Goal: Information Seeking & Learning: Learn about a topic

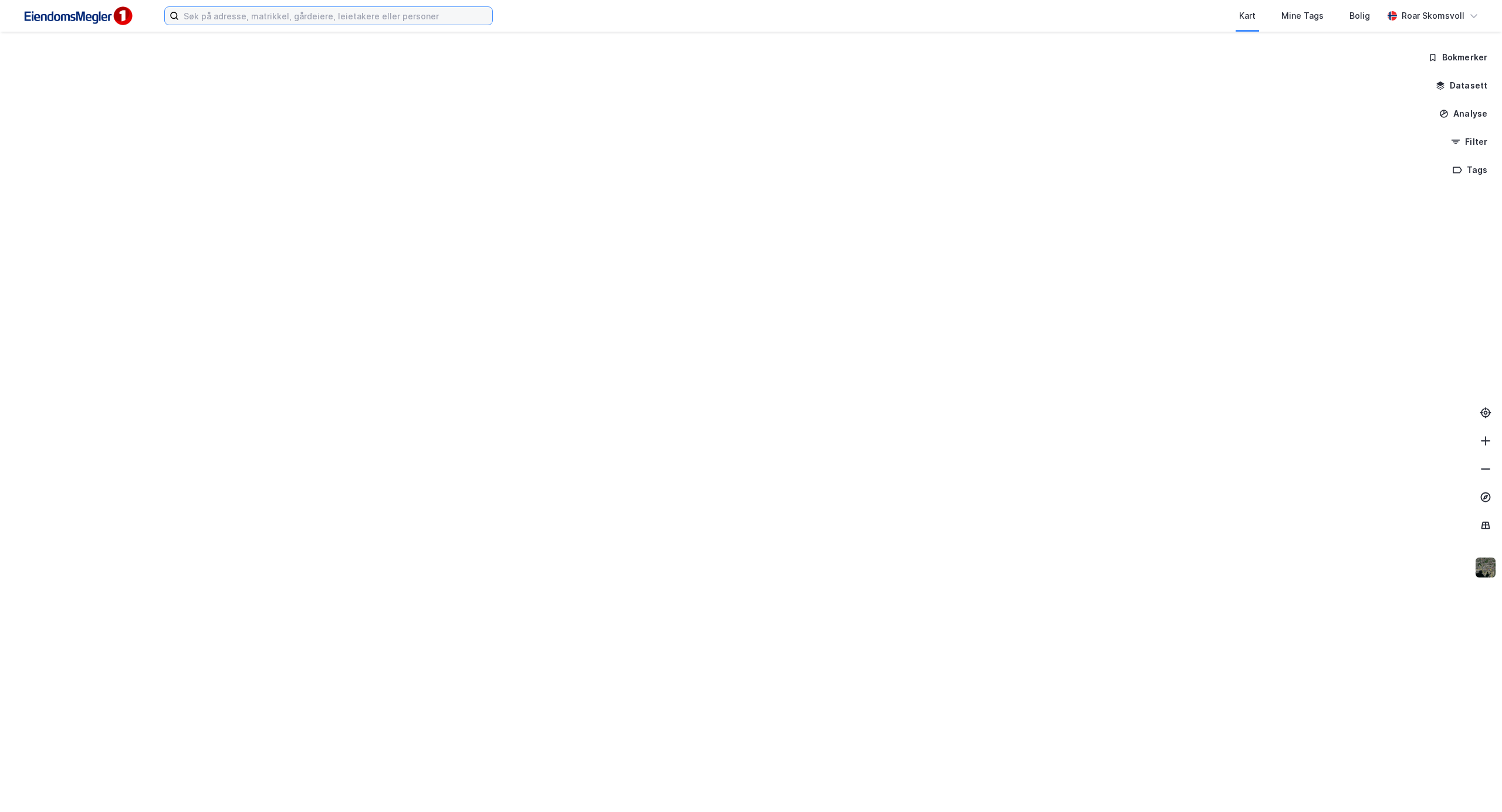
click at [230, 10] on input at bounding box center [336, 16] width 314 height 18
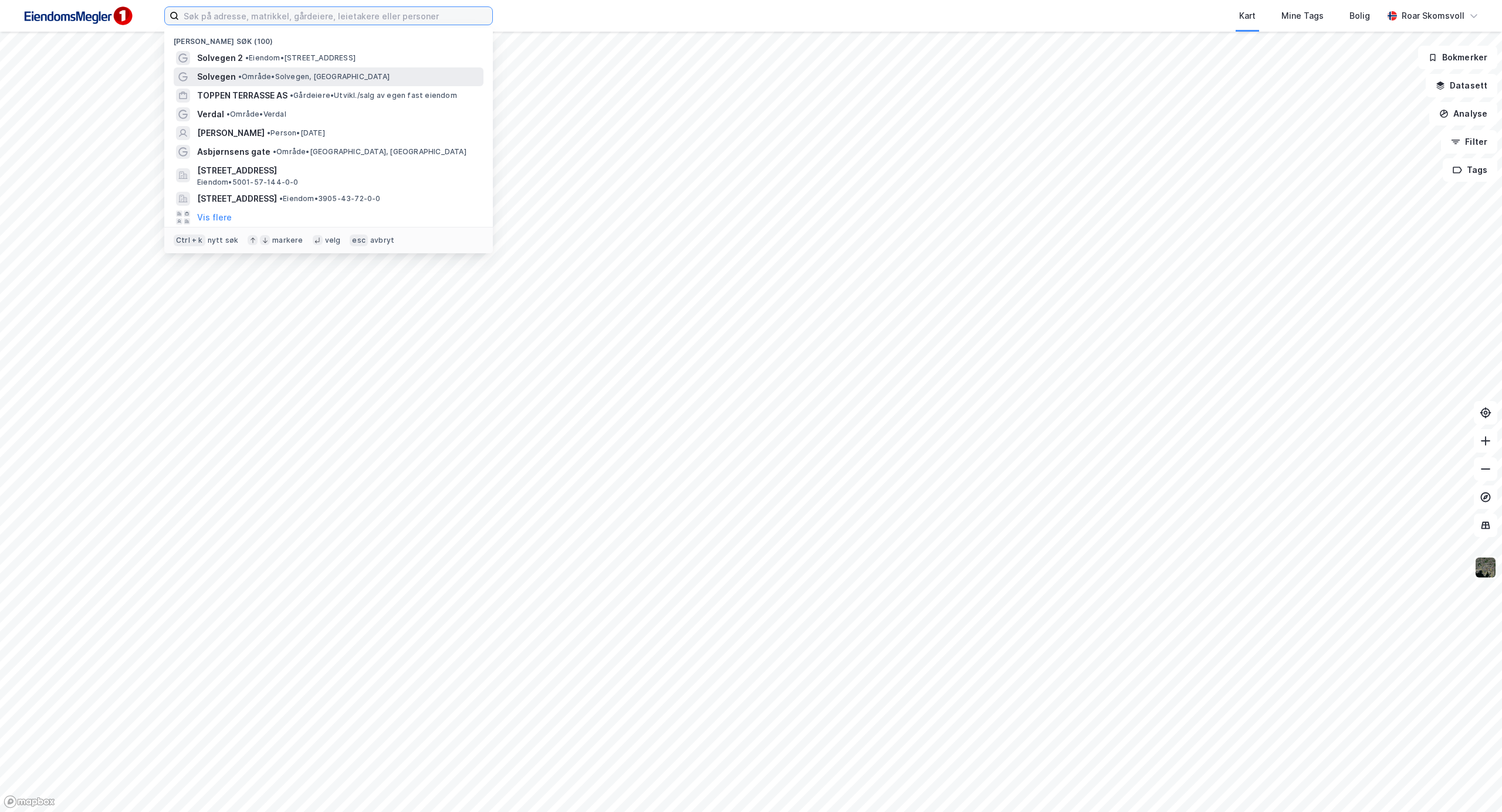
paste input "[STREET_ADDRESS]"
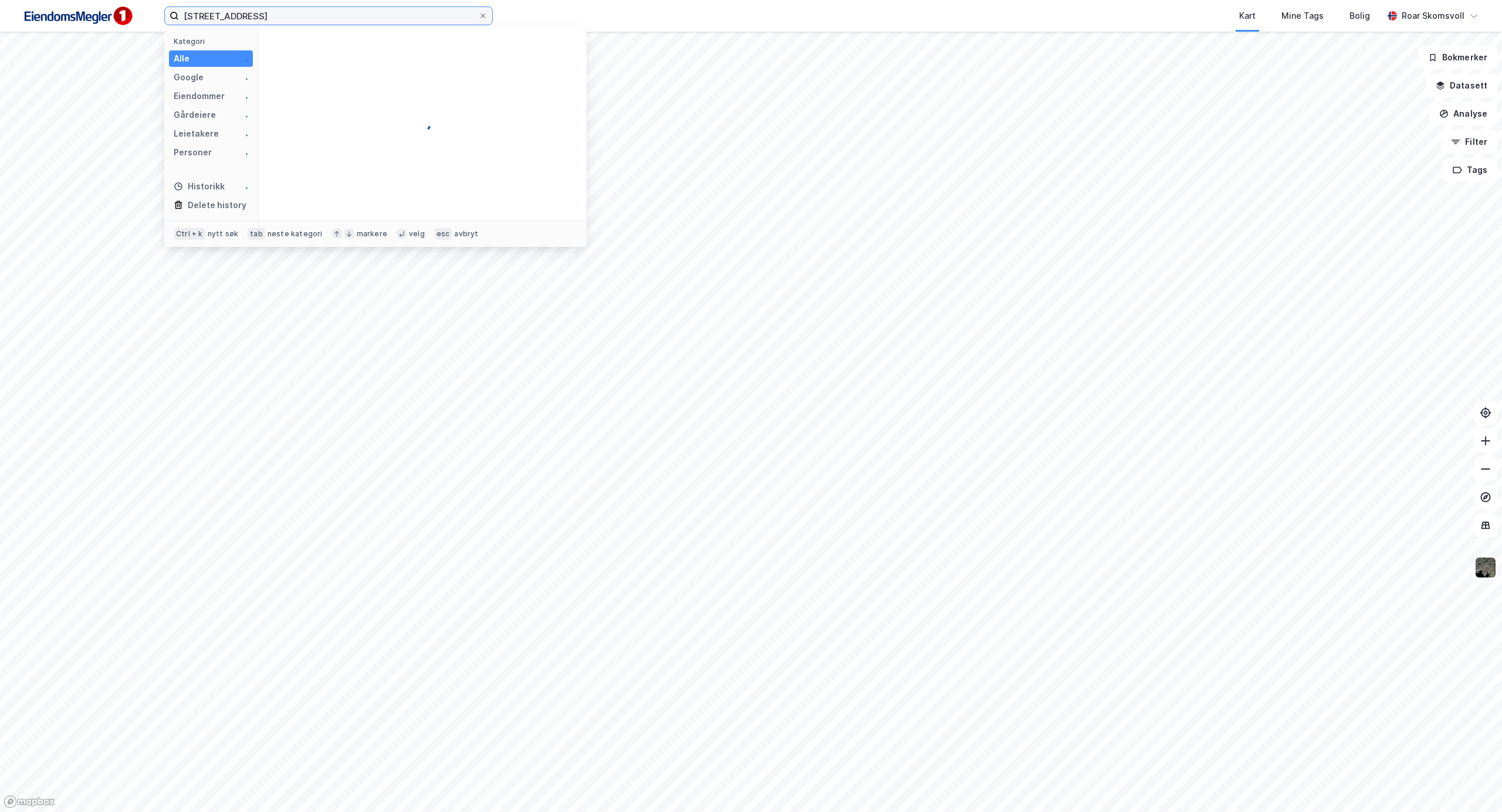
type input "[STREET_ADDRESS]"
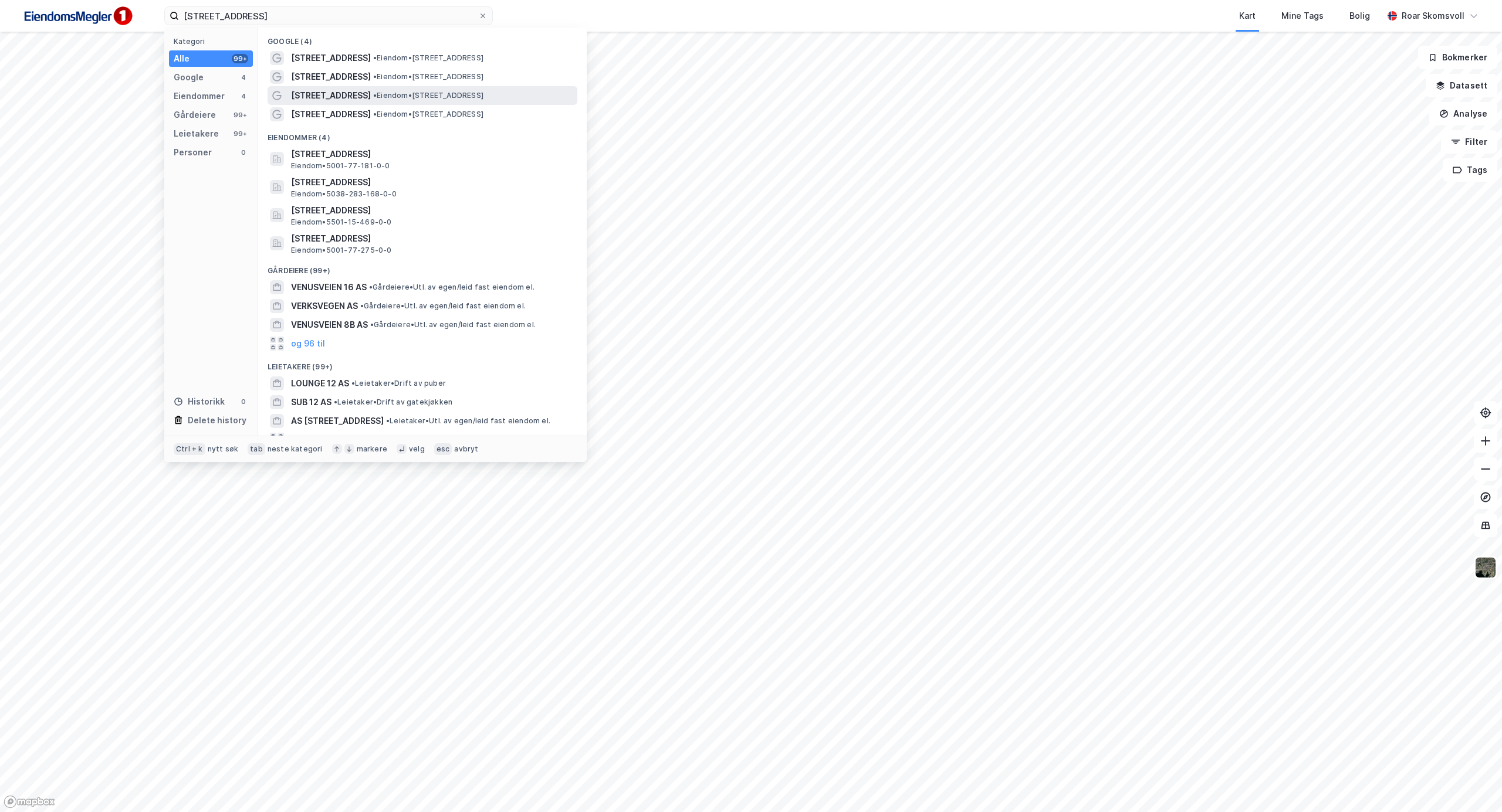
click at [432, 90] on div "[STREET_ADDRESS] • Eiendom • [STREET_ADDRESS]" at bounding box center [433, 95] width 284 height 14
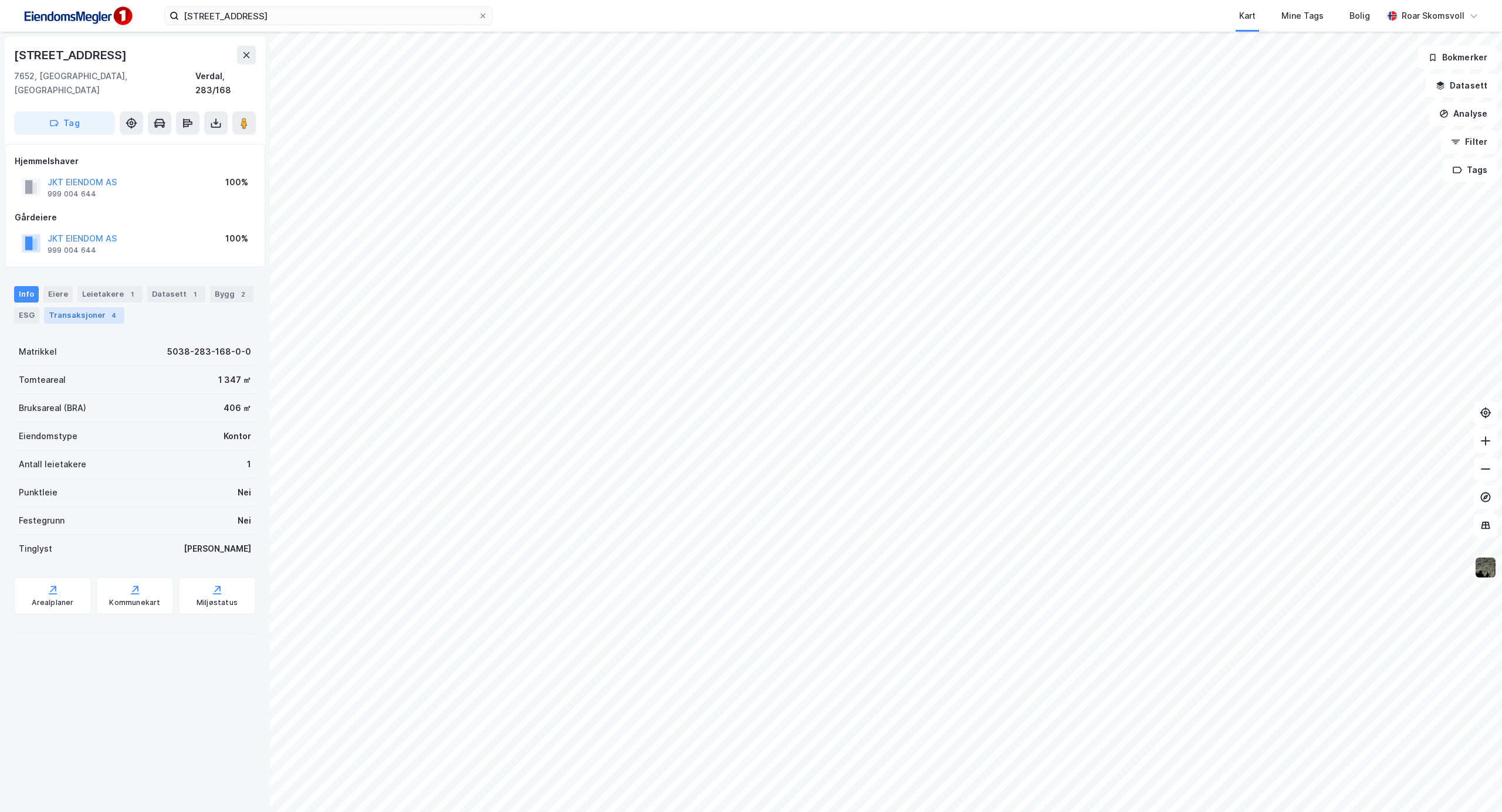
click at [86, 308] on div "Info [PERSON_NAME] 1 Datasett 1 Bygg 2 ESG Transaksjoner 4" at bounding box center [135, 300] width 270 height 56
click at [76, 307] on div "Transaksjoner 4" at bounding box center [84, 315] width 80 height 16
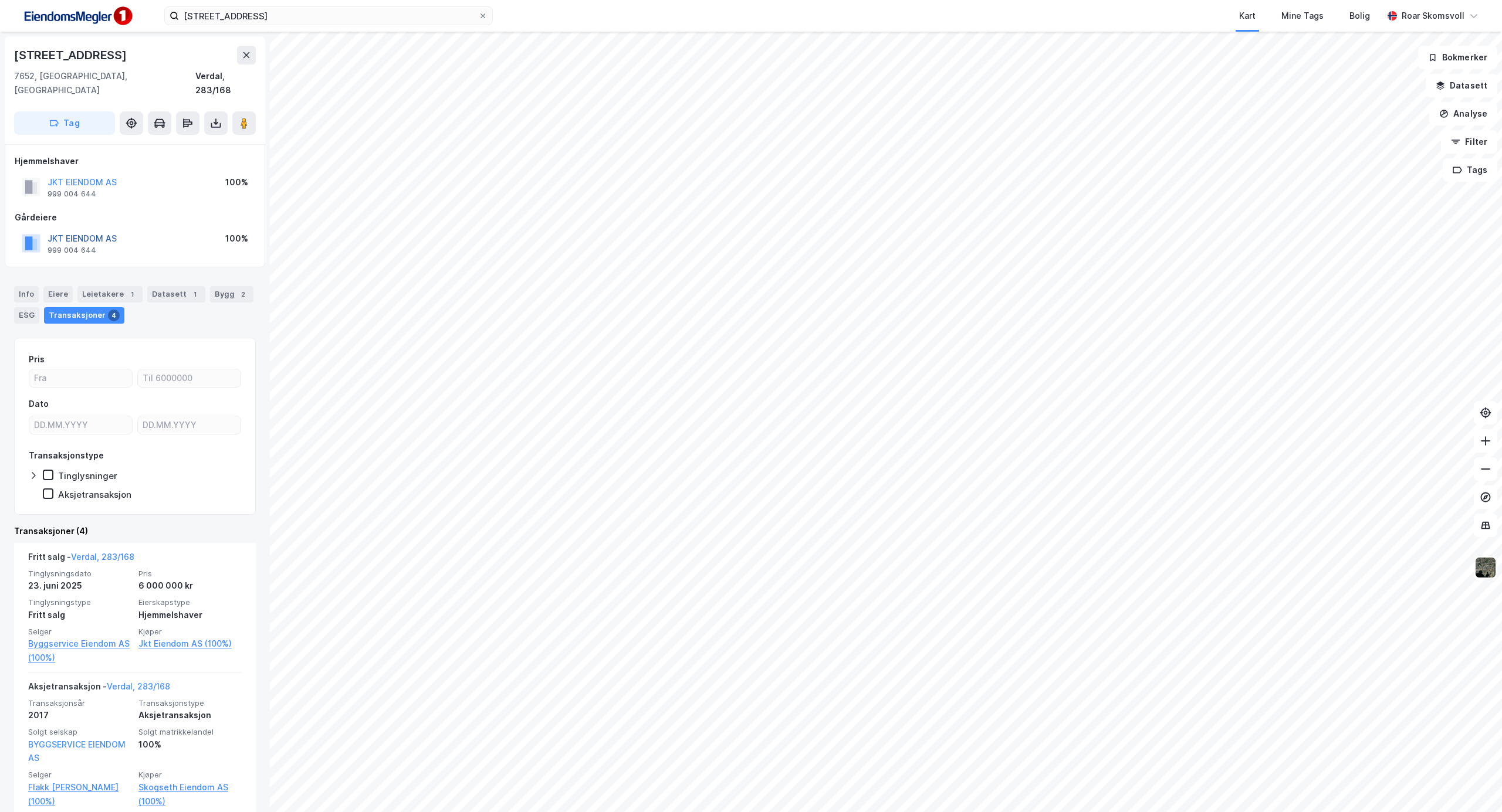
click at [0, 0] on button "JKT EIENDOM AS" at bounding box center [0, 0] width 0 height 0
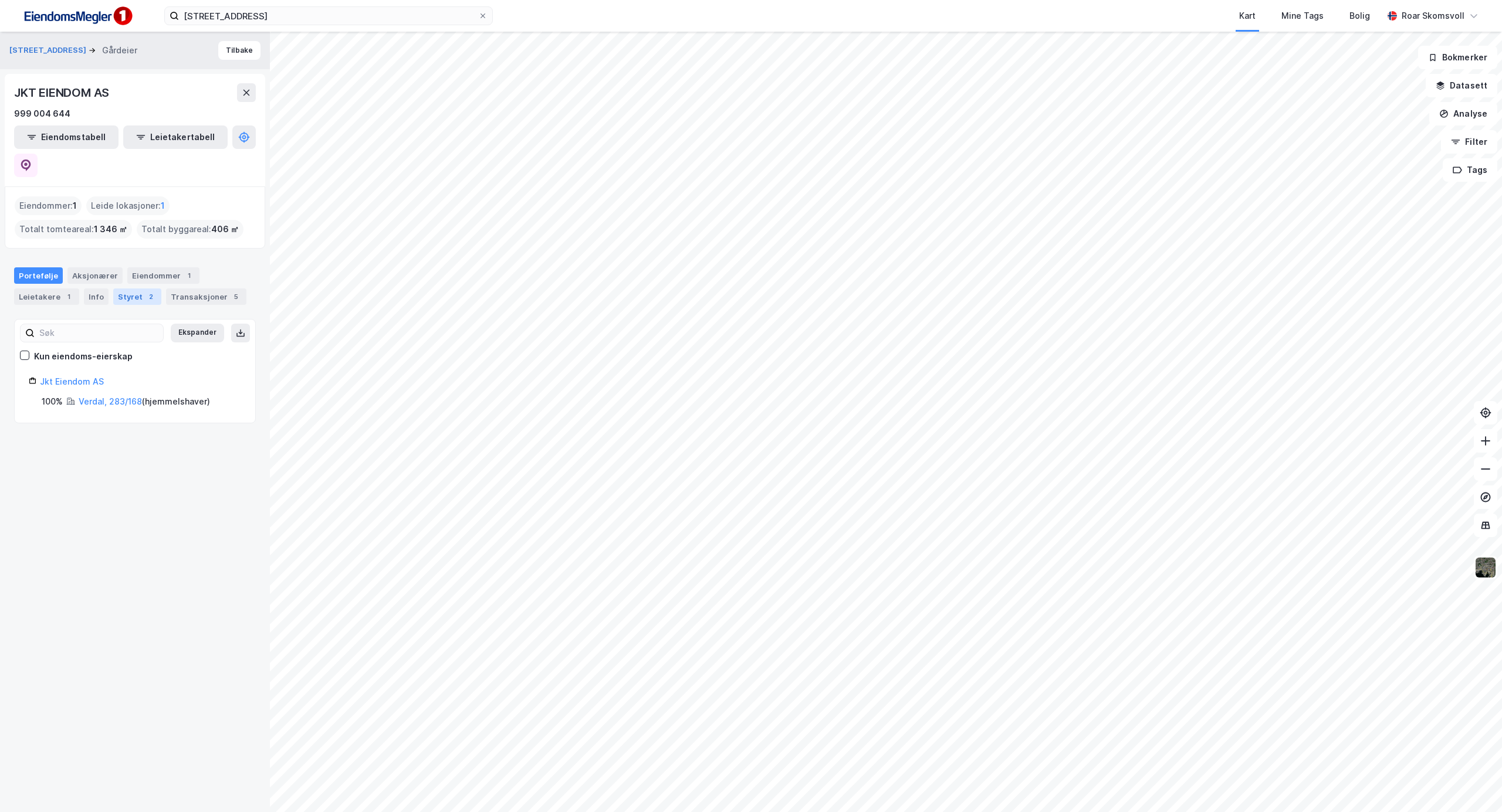
click at [132, 288] on div "Styret 2" at bounding box center [137, 296] width 48 height 16
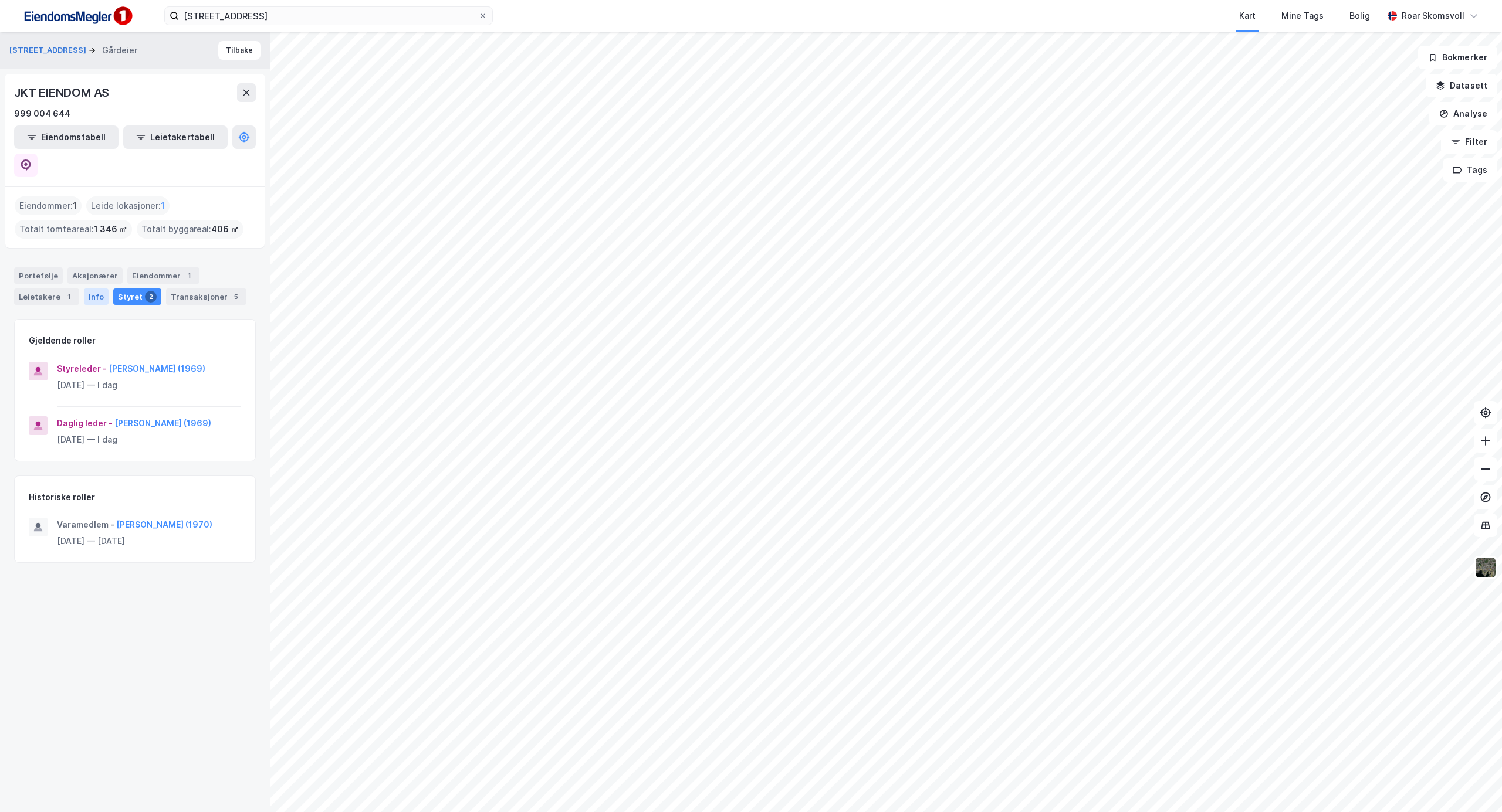
click at [90, 288] on div "Info" at bounding box center [96, 296] width 25 height 16
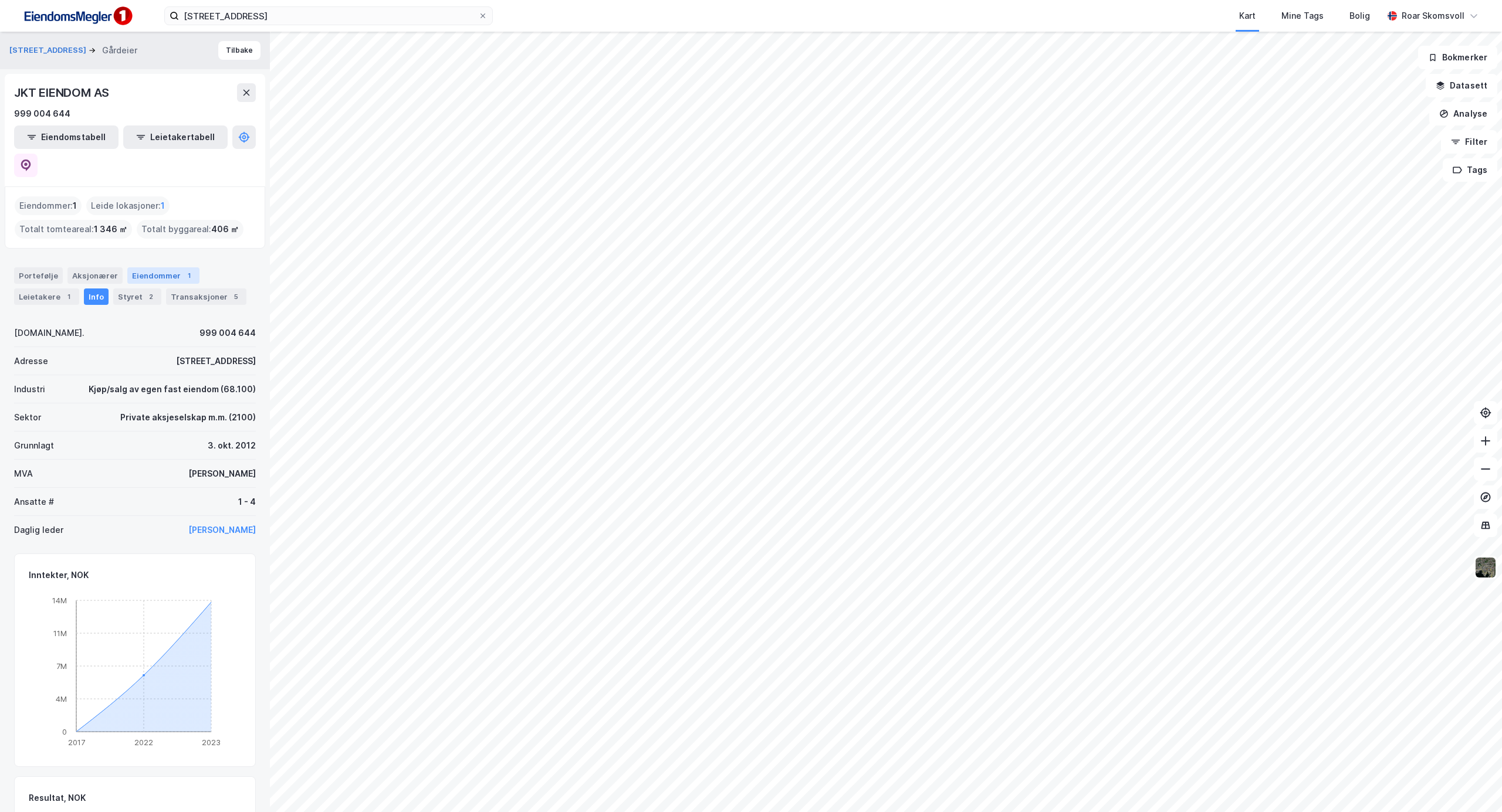
click at [151, 267] on div "Eiendommer 1" at bounding box center [163, 275] width 72 height 16
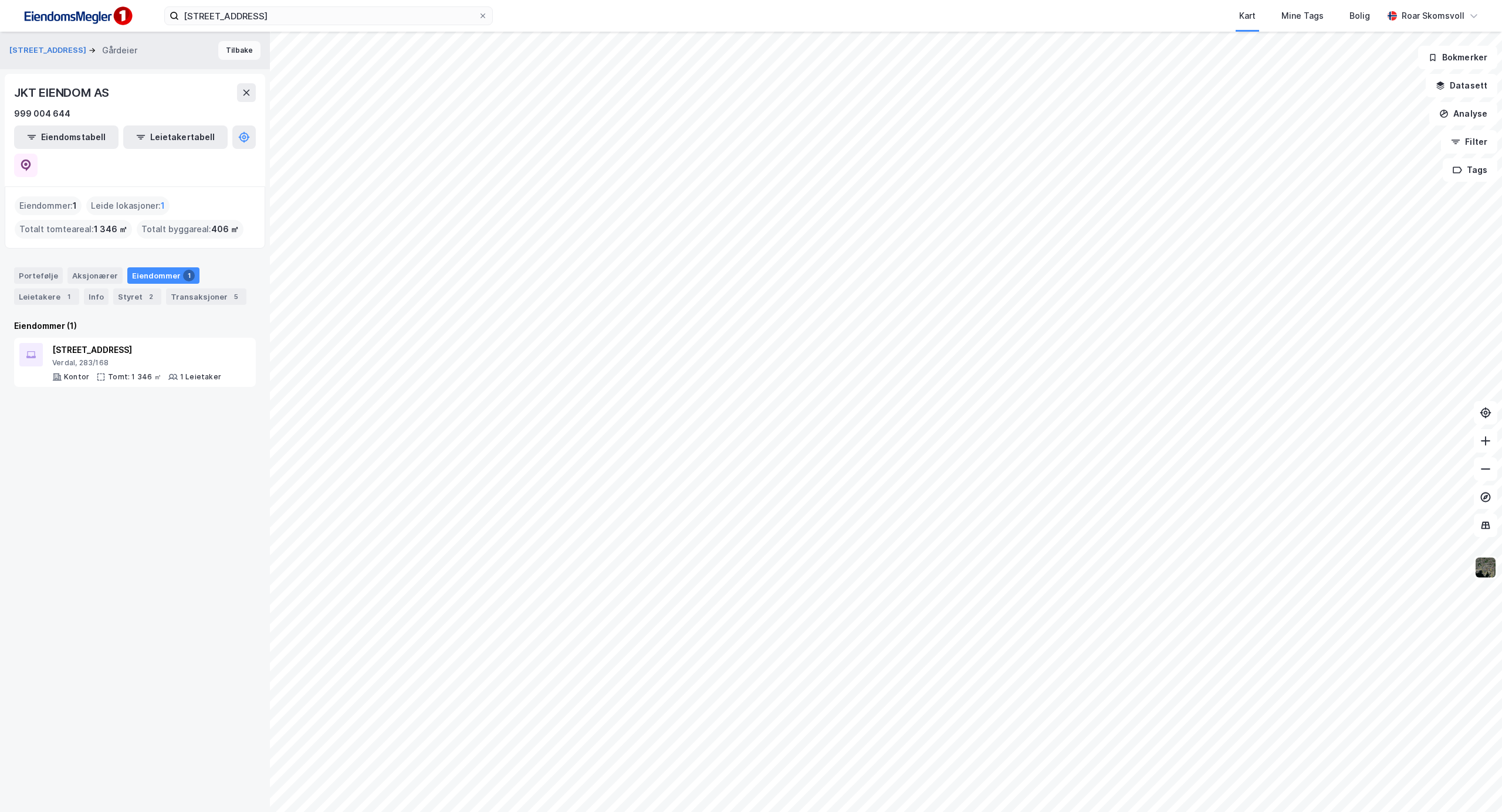
click at [221, 47] on button "Tilbake" at bounding box center [239, 50] width 42 height 19
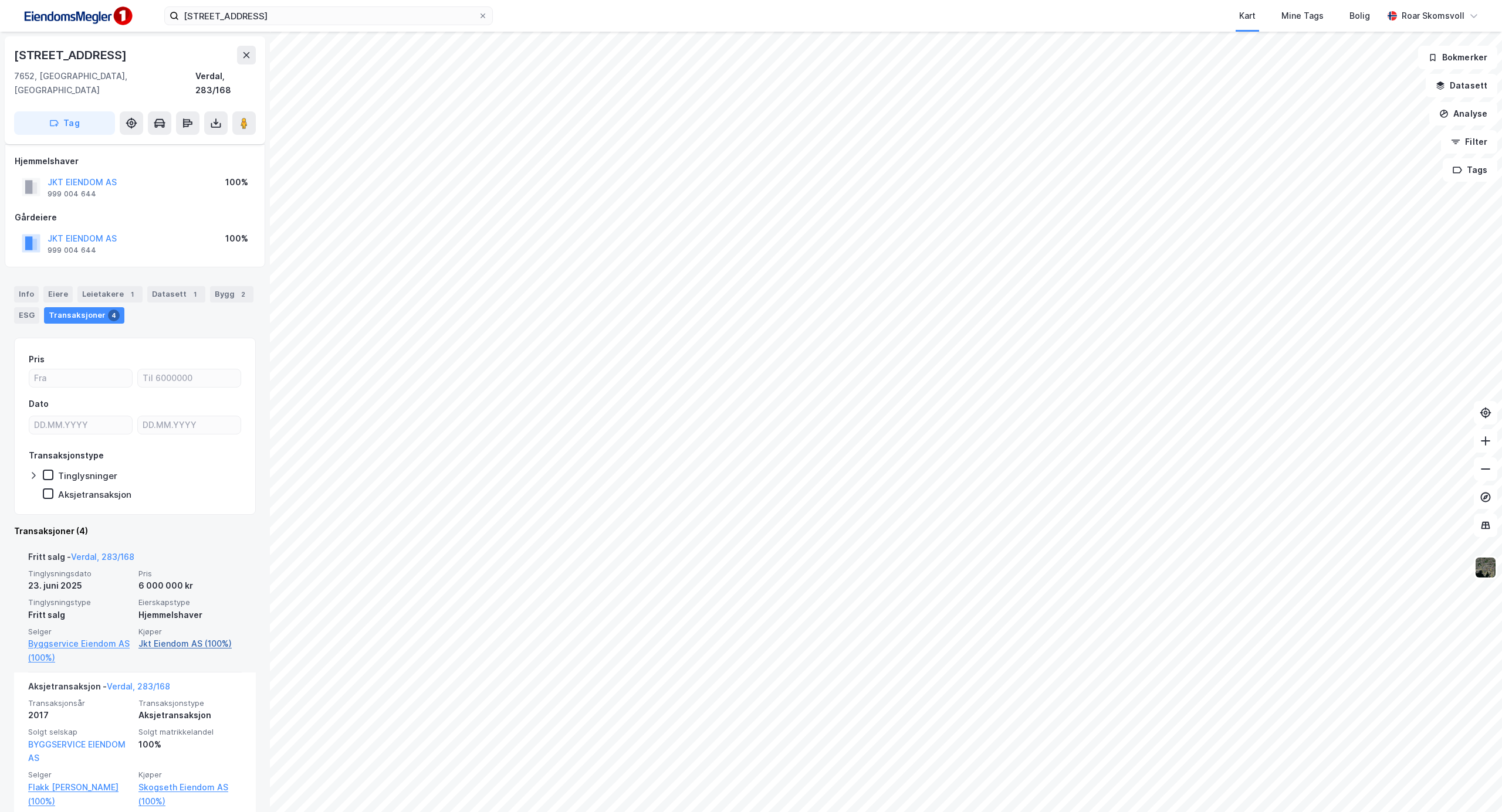
scroll to position [156, 0]
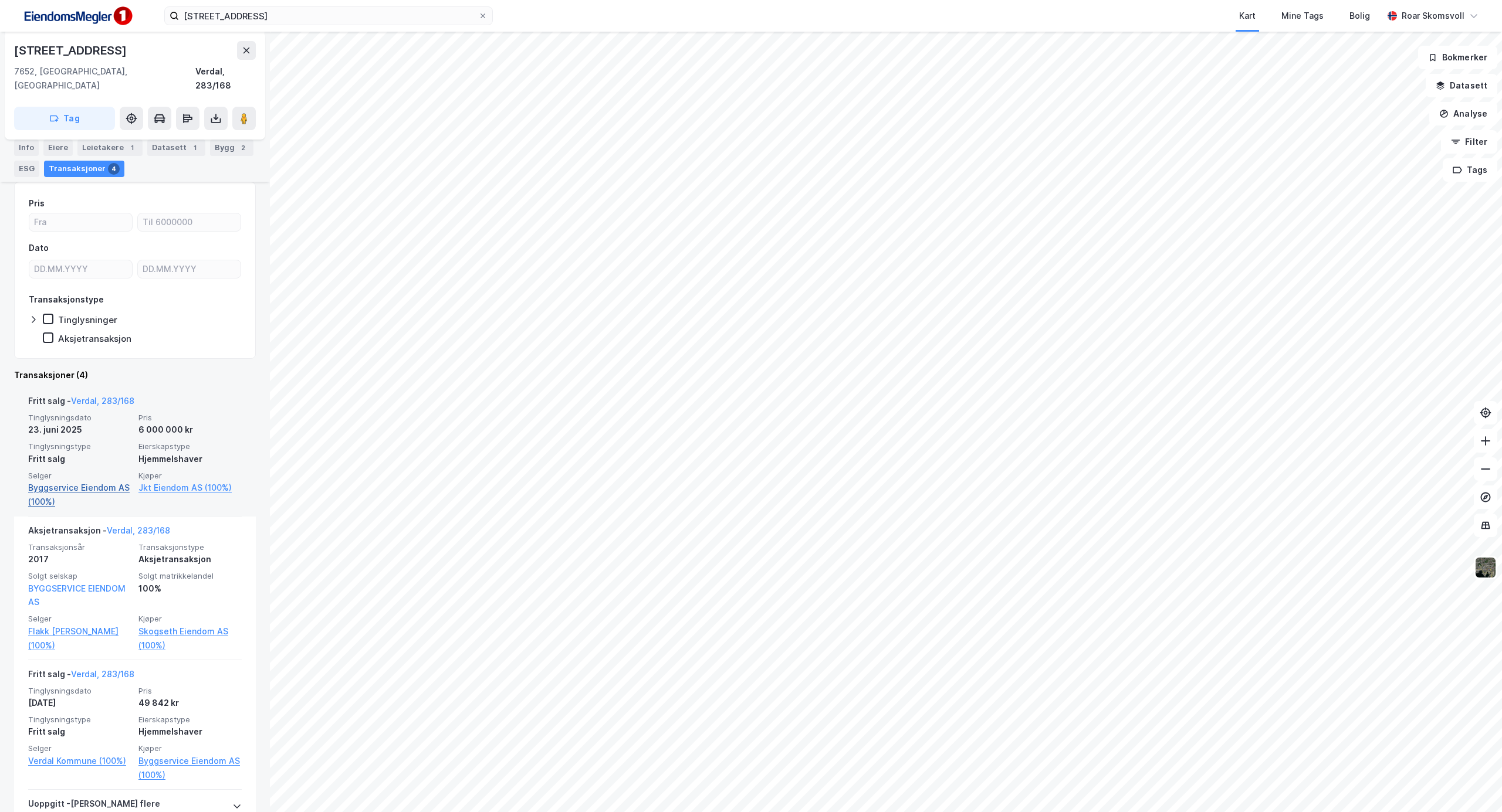
click at [85, 481] on link "Byggservice Eiendom AS (100%)" at bounding box center [80, 495] width 103 height 28
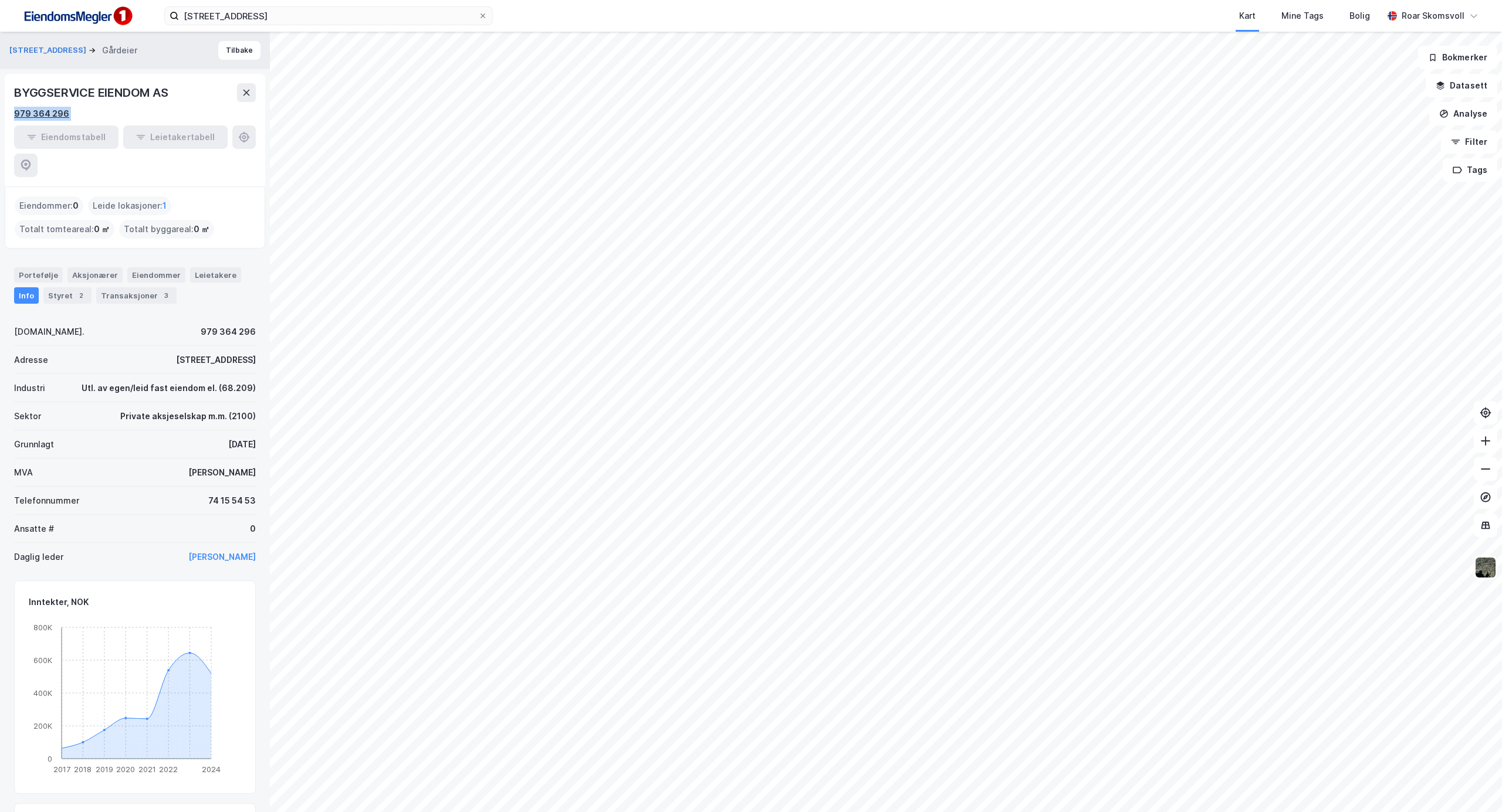
click at [14, 108] on div "BYGGSERVICE EIENDOM AS 979 364 296 Eiendomstabell Leietakertabell" at bounding box center [135, 130] width 260 height 112
